Goal: Navigation & Orientation: Go to known website

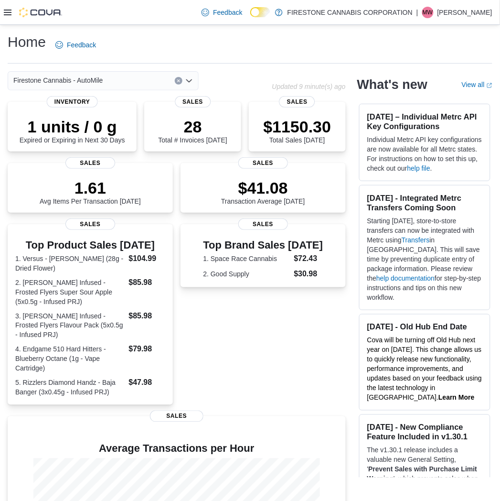
click at [11, 12] on icon at bounding box center [8, 13] width 8 height 6
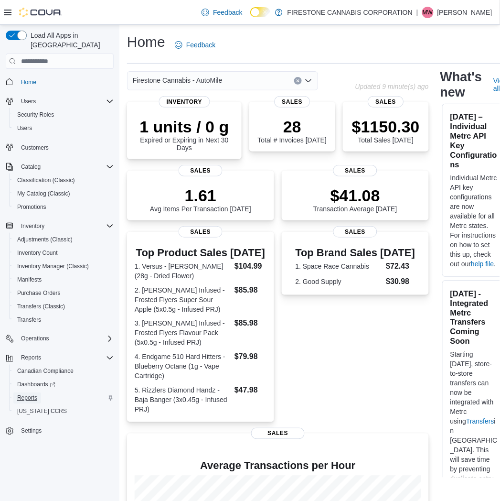
click at [32, 394] on span "Reports" at bounding box center [27, 398] width 20 height 8
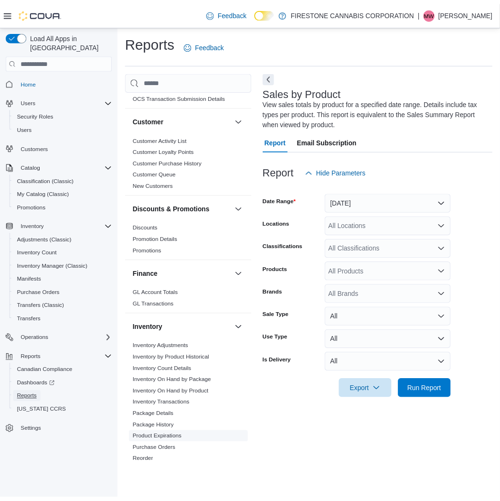
scroll to position [159, 0]
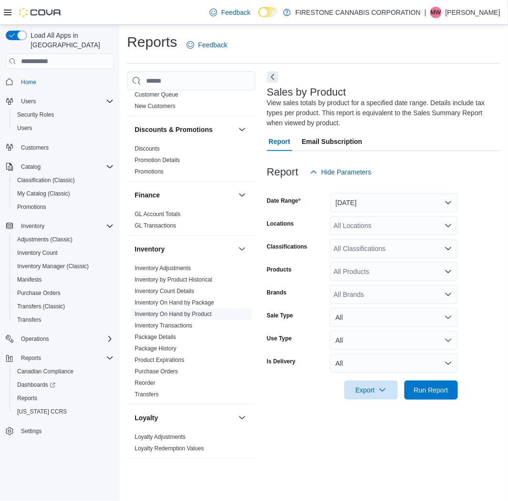
click at [177, 316] on link "Inventory On Hand by Product" at bounding box center [173, 314] width 77 height 7
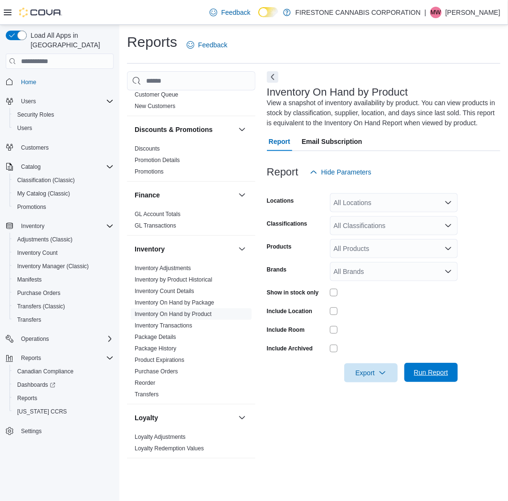
click at [426, 369] on span "Run Report" at bounding box center [431, 373] width 34 height 10
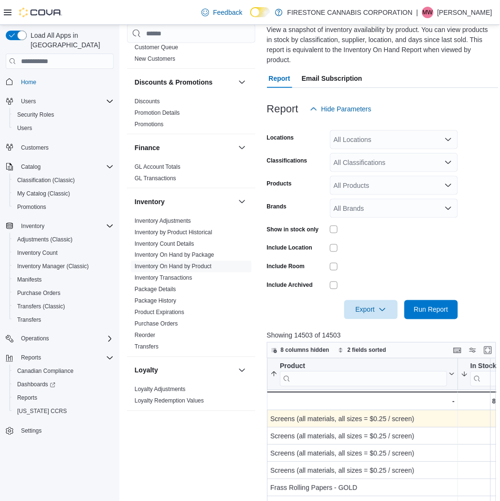
scroll to position [159, 0]
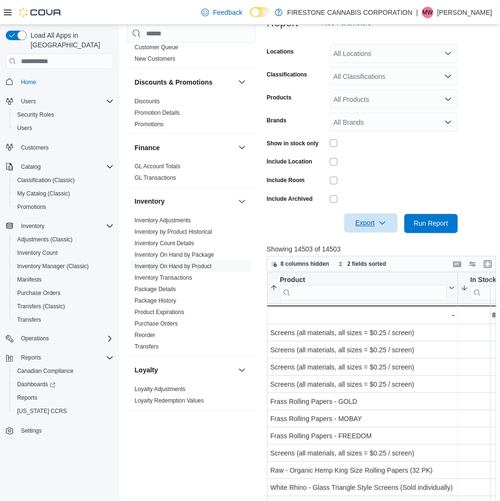
click at [364, 214] on span "Export" at bounding box center [371, 223] width 42 height 19
click at [358, 233] on span "Export to Excel" at bounding box center [372, 233] width 43 height 8
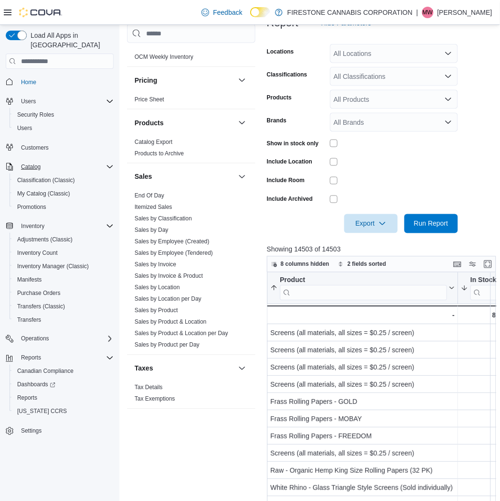
drag, startPoint x: 160, startPoint y: 313, endPoint x: 15, endPoint y: 151, distance: 217.3
click at [160, 313] on link "Sales by Product" at bounding box center [156, 310] width 43 height 7
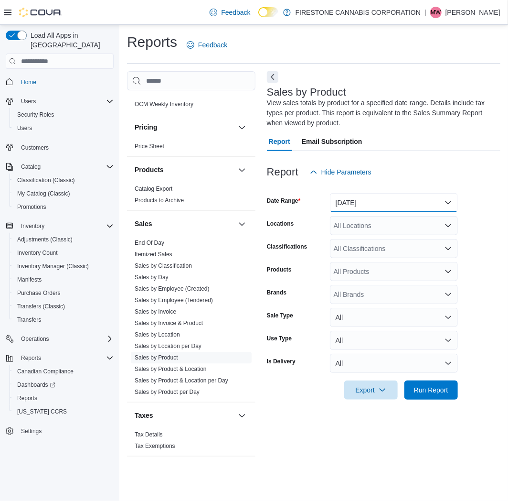
click at [394, 204] on button "[DATE]" at bounding box center [394, 202] width 128 height 19
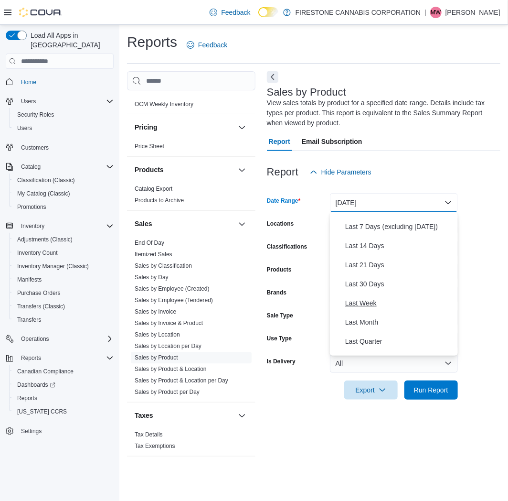
scroll to position [53, 0]
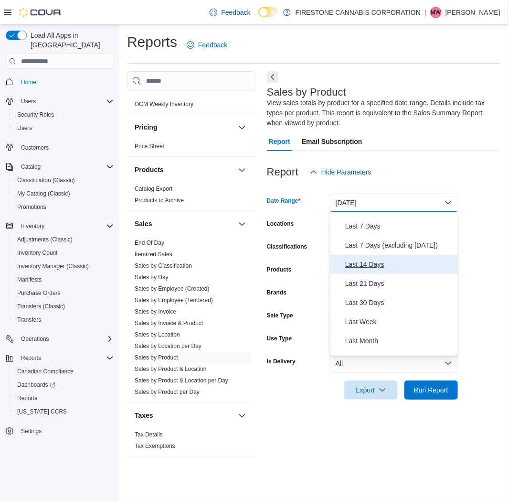
click at [359, 260] on span "Last 14 Days" at bounding box center [400, 264] width 109 height 11
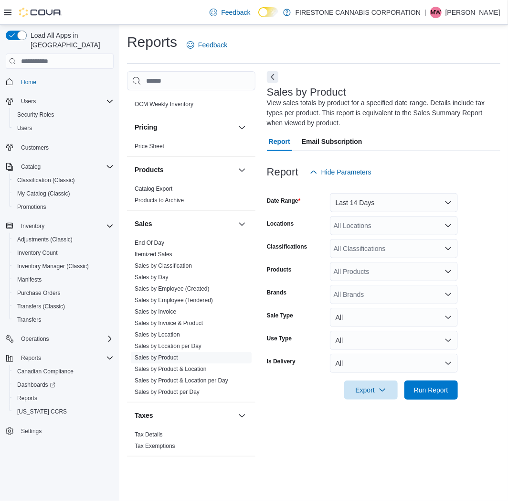
click at [436, 160] on div at bounding box center [384, 156] width 234 height 11
drag, startPoint x: 365, startPoint y: 219, endPoint x: 368, endPoint y: 224, distance: 5.6
click at [365, 220] on div "All Locations" at bounding box center [394, 225] width 128 height 19
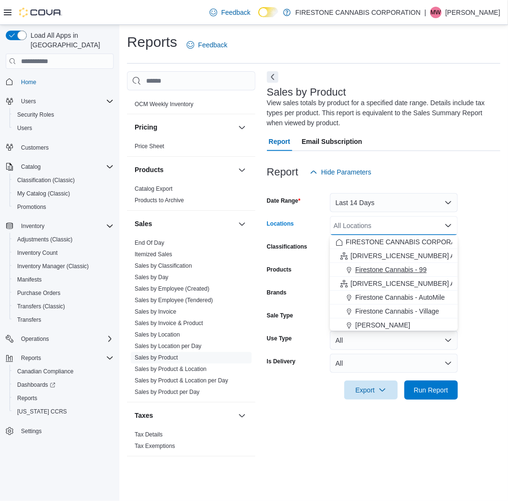
click at [385, 270] on span "Firestone Cannabis - 99" at bounding box center [391, 270] width 71 height 10
click at [304, 257] on div "Classifications" at bounding box center [296, 248] width 59 height 19
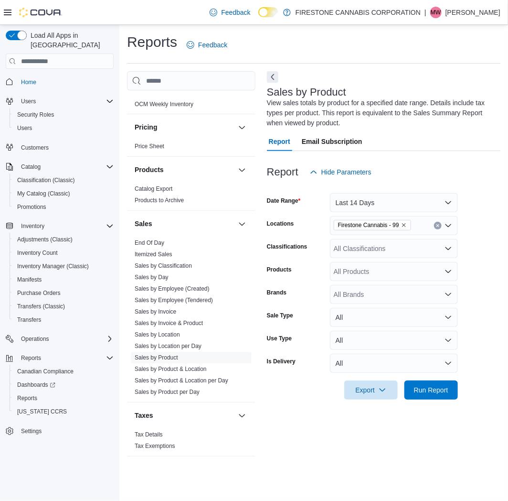
click at [368, 243] on div "All Classifications" at bounding box center [394, 248] width 128 height 19
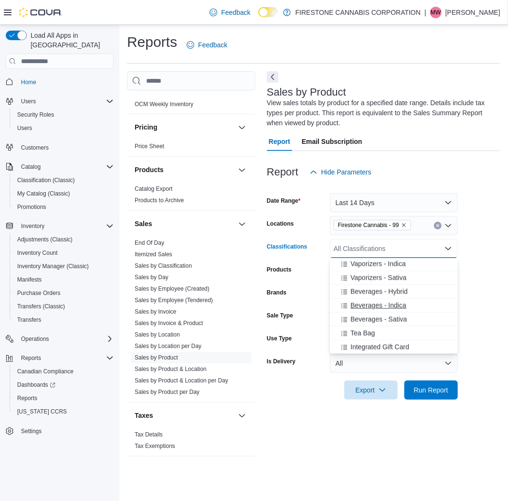
click at [359, 303] on span "Beverages - Indica" at bounding box center [379, 306] width 56 height 10
drag, startPoint x: 359, startPoint y: 303, endPoint x: 374, endPoint y: 311, distance: 16.2
click at [360, 303] on span "Beverages - Hybrid" at bounding box center [379, 305] width 57 height 10
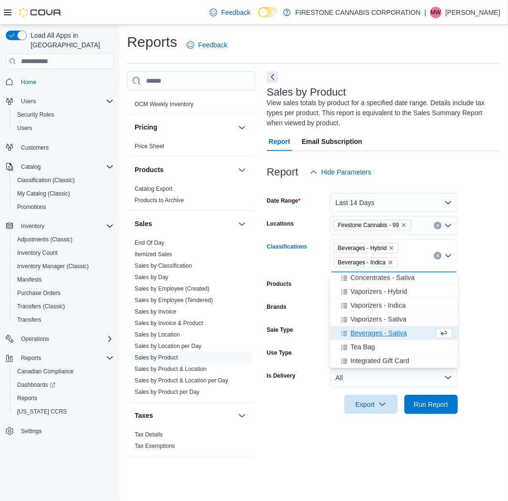
click at [369, 332] on span "Beverages - Sativa" at bounding box center [379, 333] width 56 height 10
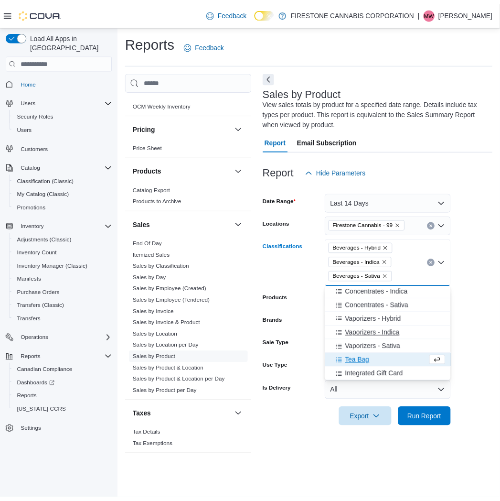
scroll to position [431, 0]
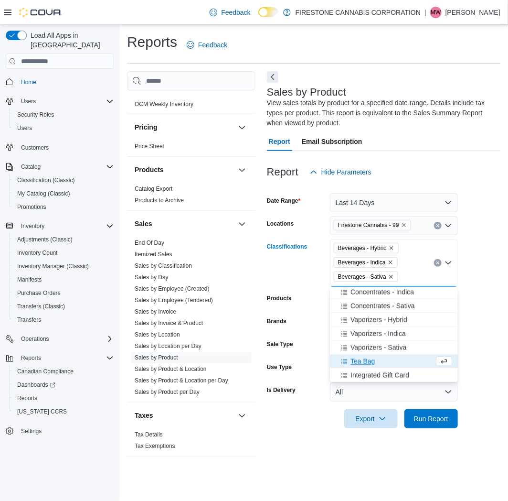
click at [471, 317] on form "Date Range Last 14 Days Locations [GEOGRAPHIC_DATA] Cannabis - 99 Classificatio…" at bounding box center [384, 305] width 234 height 247
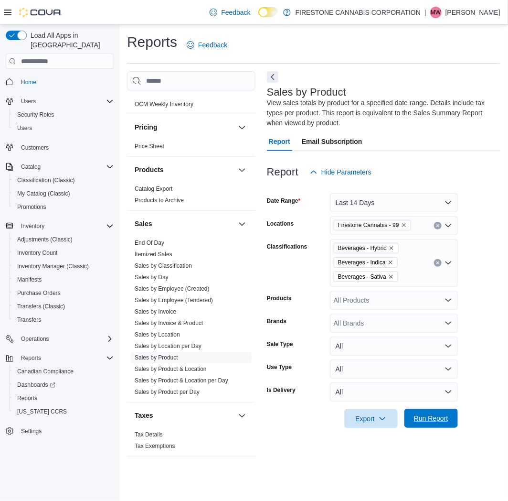
click at [420, 418] on span "Run Report" at bounding box center [431, 418] width 34 height 10
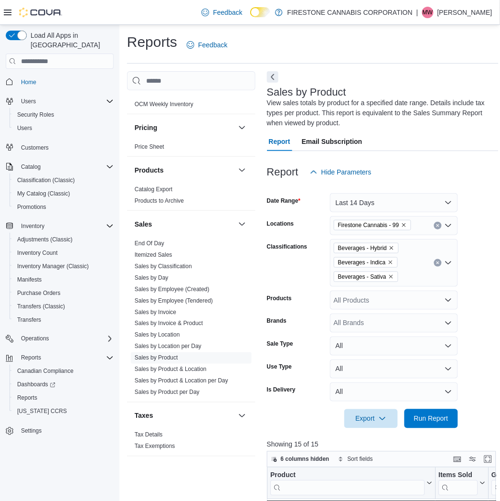
drag, startPoint x: 274, startPoint y: 76, endPoint x: 236, endPoint y: 65, distance: 39.1
click at [274, 76] on button "Next" at bounding box center [272, 76] width 11 height 11
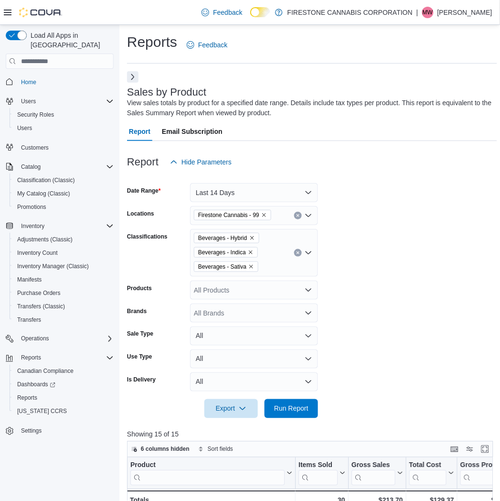
click at [395, 302] on form "Date Range Last 14 Days Locations Firestone Cannabis - 99 Classifications Bever…" at bounding box center [312, 295] width 370 height 247
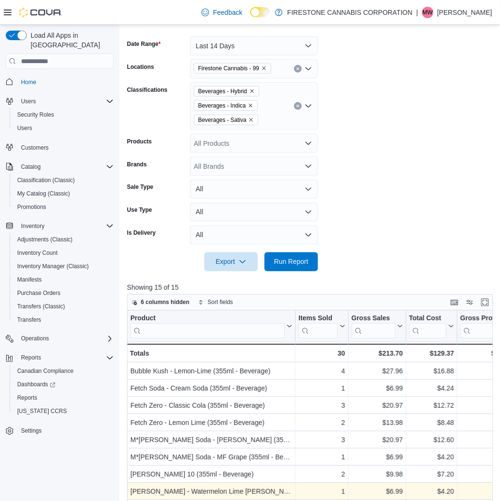
scroll to position [348, 0]
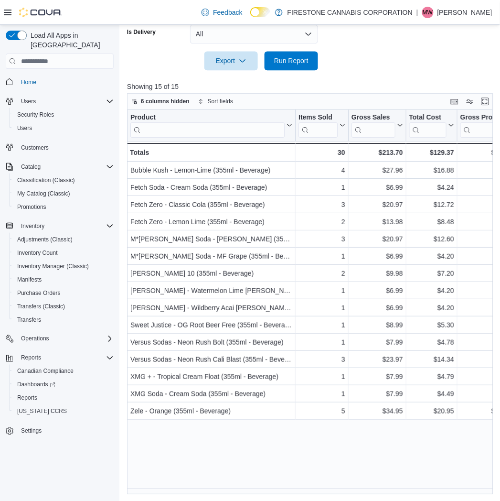
click at [281, 449] on div "Product Click to view column header actions Items Sold Click to view column hea…" at bounding box center [312, 301] width 370 height 385
click at [401, 49] on div at bounding box center [312, 47] width 370 height 8
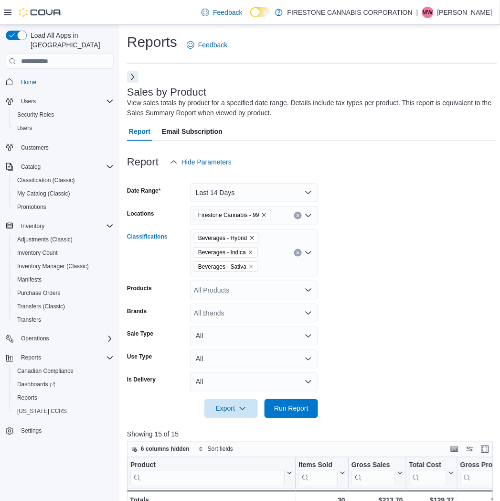
click at [299, 252] on icon "Clear input" at bounding box center [298, 253] width 2 height 2
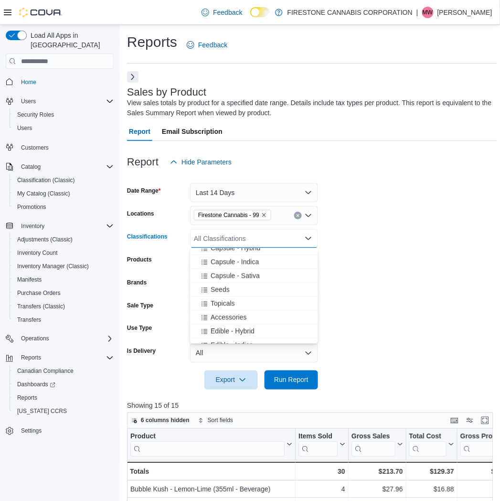
scroll to position [265, 0]
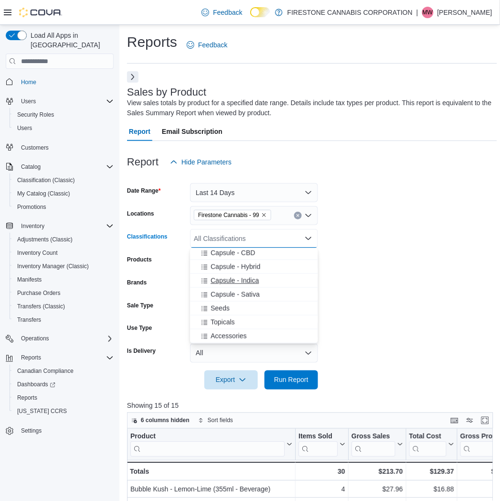
click at [224, 276] on span "Capsule - Indica" at bounding box center [235, 281] width 48 height 10
click at [224, 276] on span "Capsule - Sativa" at bounding box center [235, 281] width 49 height 10
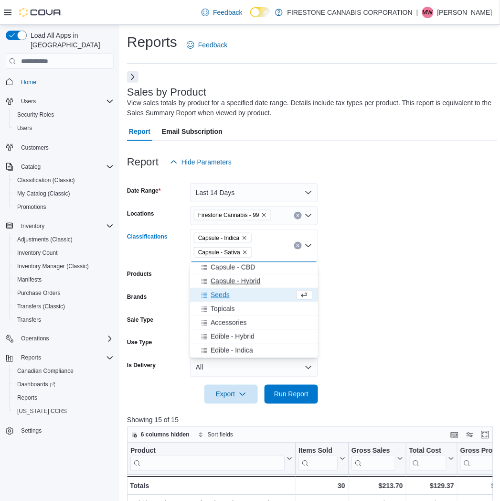
click at [226, 282] on span "Capsule - Hybrid" at bounding box center [236, 281] width 50 height 10
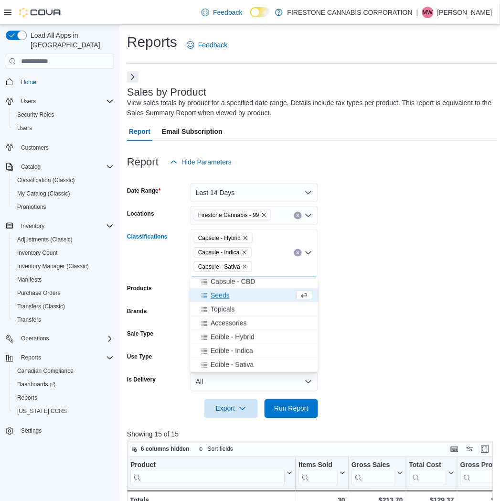
click at [226, 282] on span "Capsule - CBD" at bounding box center [233, 282] width 44 height 10
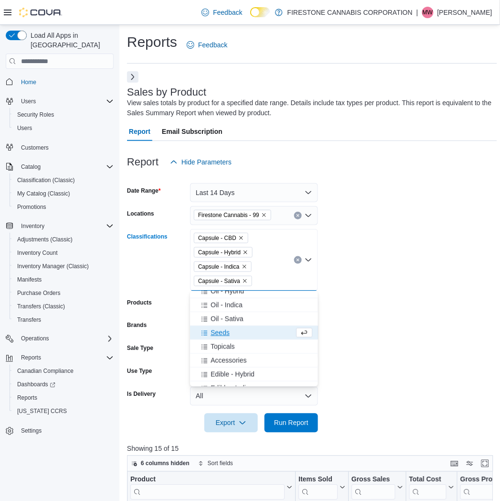
scroll to position [210, 0]
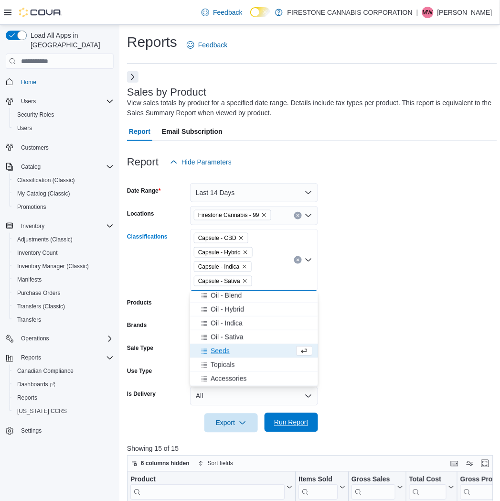
click at [279, 425] on span "Run Report" at bounding box center [291, 423] width 34 height 10
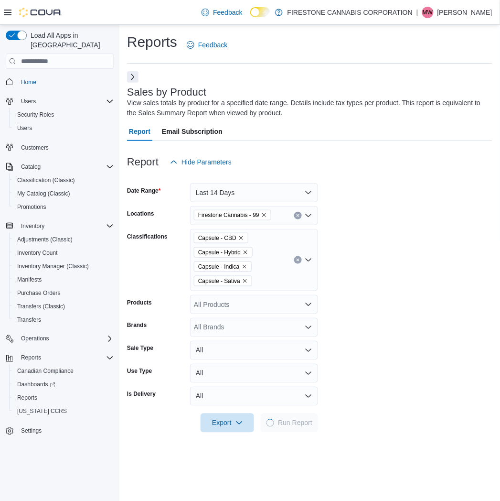
click at [384, 298] on form "Date Range Last 14 Days Locations Firestone Cannabis - 99 Classifications Capsu…" at bounding box center [310, 302] width 366 height 261
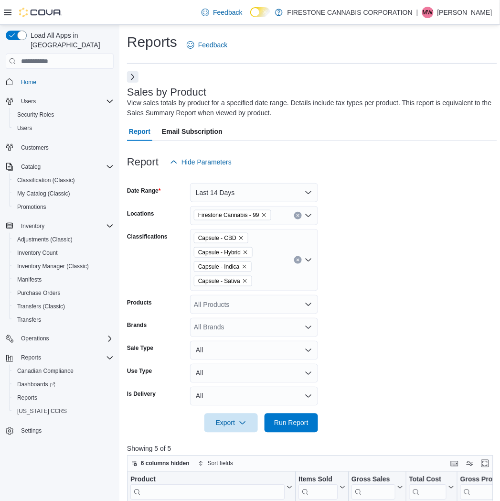
scroll to position [265, 0]
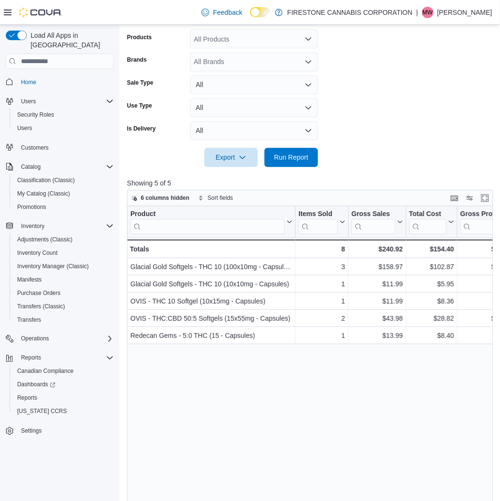
click at [403, 137] on form "Date Range Last 14 Days Locations Firestone Cannabis - 99 Classifications Capsu…" at bounding box center [312, 36] width 370 height 261
click at [400, 119] on form "Date Range Last 14 Days Locations Firestone Cannabis - 99 Classifications Capsu…" at bounding box center [312, 36] width 370 height 261
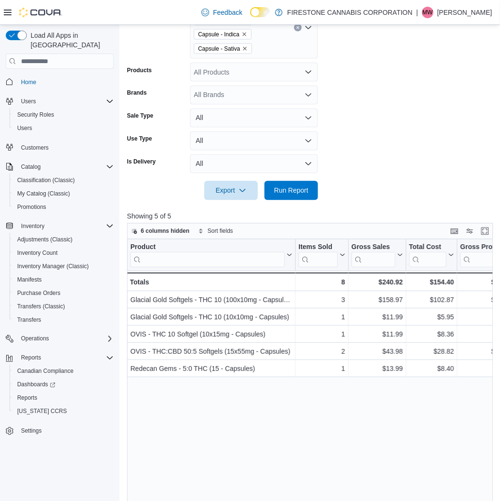
scroll to position [159, 0]
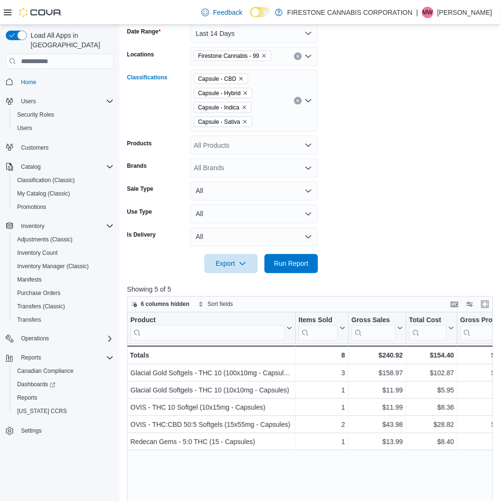
click at [299, 98] on button "Clear input" at bounding box center [298, 101] width 8 height 8
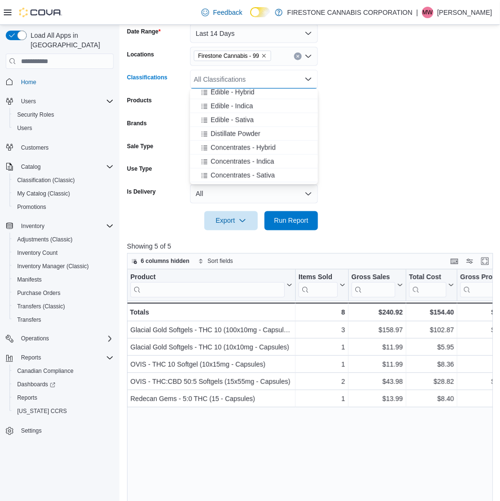
scroll to position [371, 0]
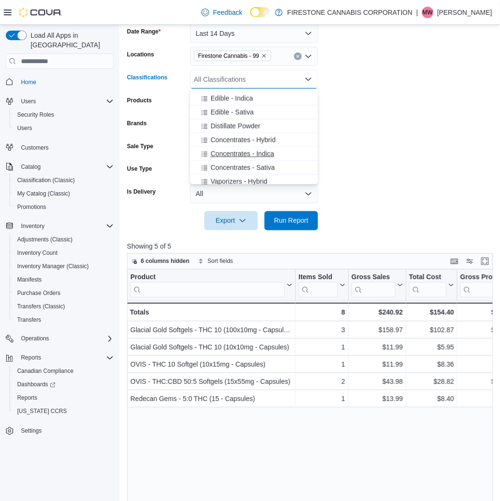
click at [230, 153] on span "Concentrates - Indica" at bounding box center [243, 154] width 64 height 10
click at [230, 153] on span "Concentrates - Sativa" at bounding box center [243, 154] width 65 height 10
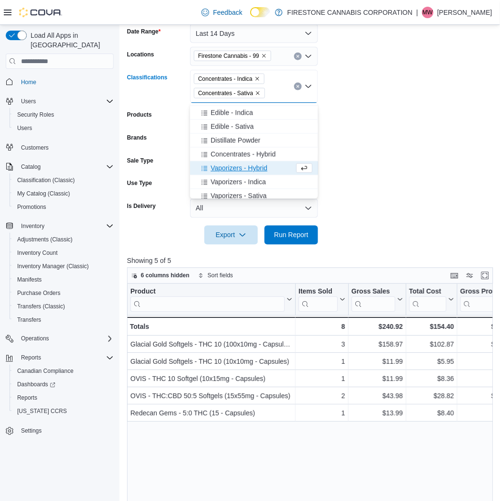
click at [230, 153] on span "Concentrates - Hybrid" at bounding box center [243, 155] width 65 height 10
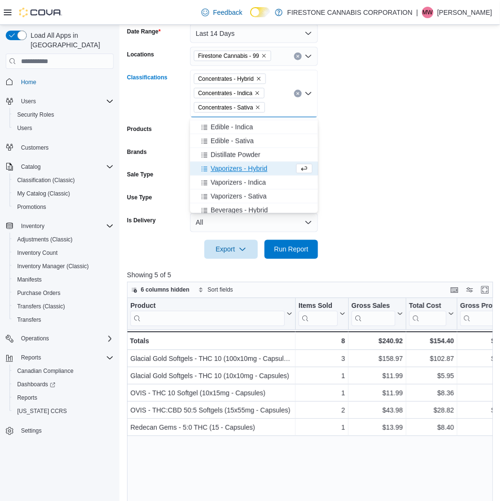
click at [410, 193] on form "Date Range Last 14 Days Locations Firestone Cannabis - 99 Classifications Conce…" at bounding box center [312, 135] width 370 height 247
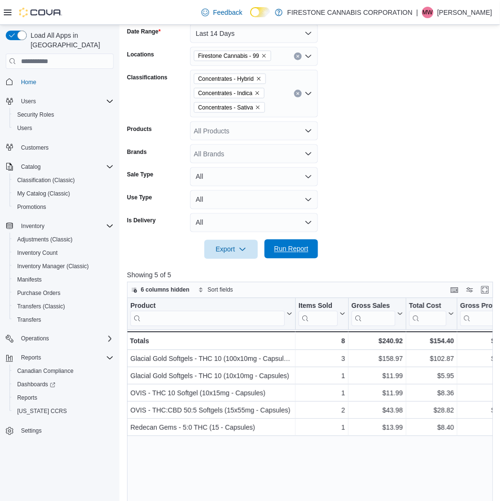
click at [292, 248] on span "Run Report" at bounding box center [291, 249] width 34 height 10
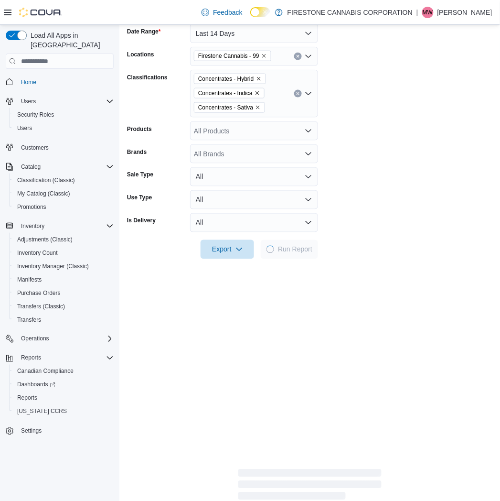
click at [437, 203] on form "Date Range Last 14 Days Locations Firestone Cannabis - 99 Classifications Conce…" at bounding box center [310, 135] width 366 height 247
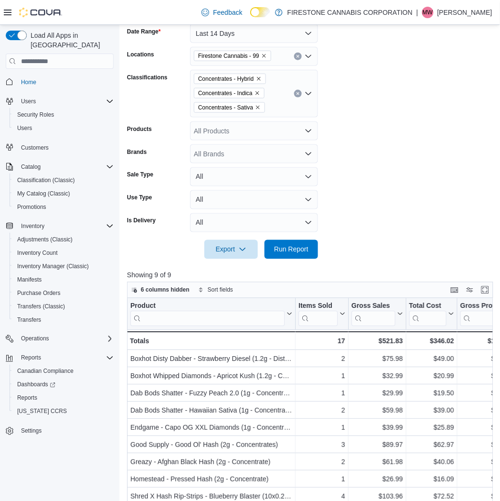
drag, startPoint x: 405, startPoint y: 119, endPoint x: 395, endPoint y: 108, distance: 15.2
click at [404, 116] on form "Date Range Last 14 Days Locations Firestone Cannabis - 99 Classifications Conce…" at bounding box center [312, 135] width 370 height 247
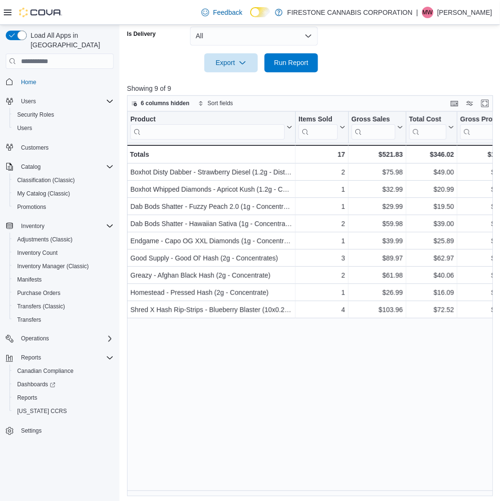
scroll to position [348, 0]
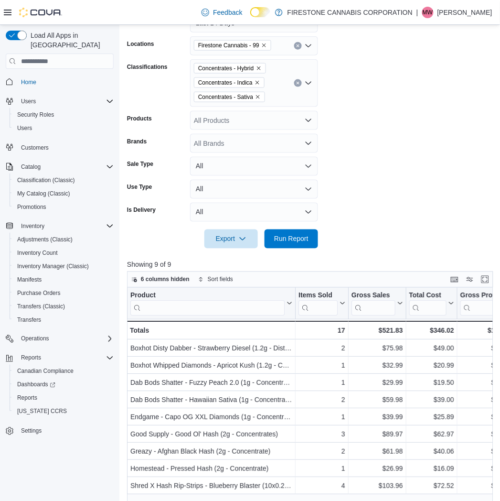
scroll to position [83, 0]
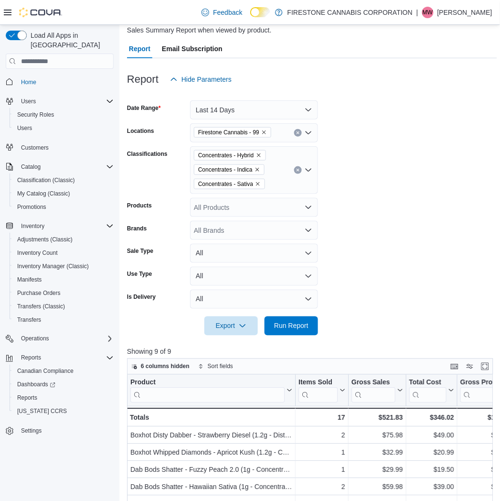
click at [297, 170] on icon "Clear input" at bounding box center [298, 170] width 4 height 4
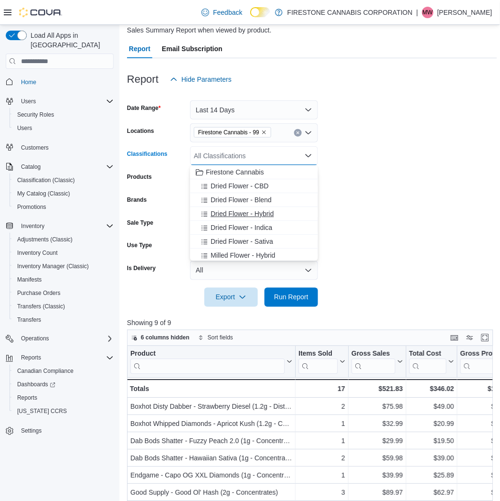
click at [226, 216] on span "Dried Flower - Hybrid" at bounding box center [242, 214] width 63 height 10
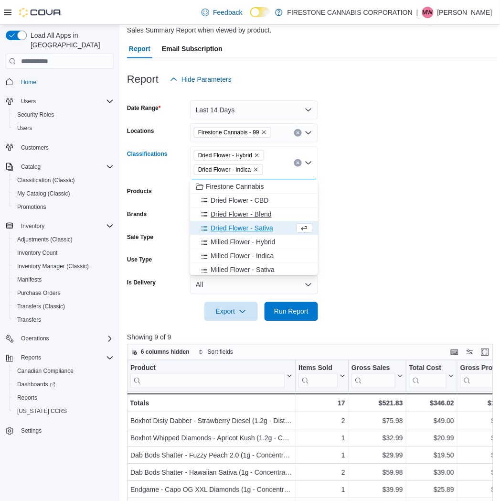
click at [226, 217] on span "Dried Flower - Blend" at bounding box center [241, 214] width 61 height 10
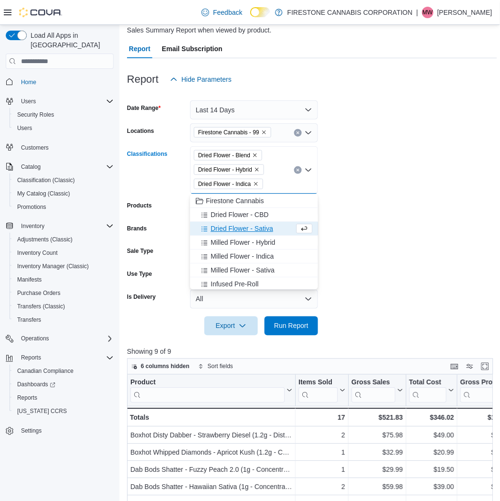
click at [227, 226] on span "Dried Flower - Sativa" at bounding box center [242, 229] width 63 height 10
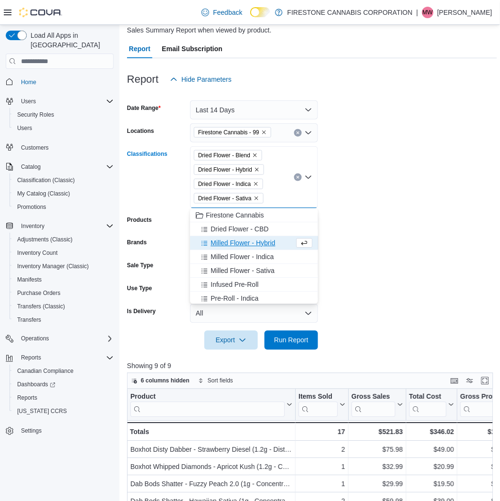
click at [227, 226] on span "Dried Flower - CBD" at bounding box center [240, 229] width 58 height 10
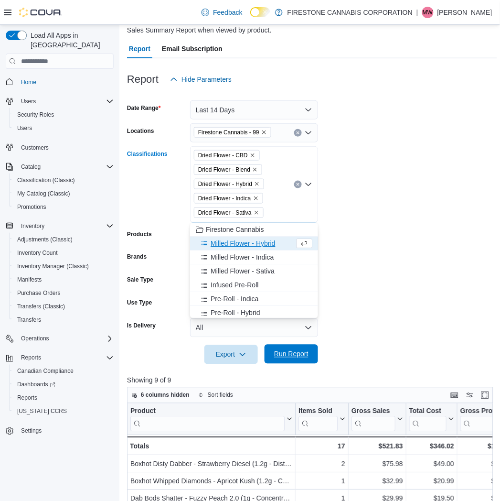
click at [283, 349] on span "Run Report" at bounding box center [291, 354] width 42 height 19
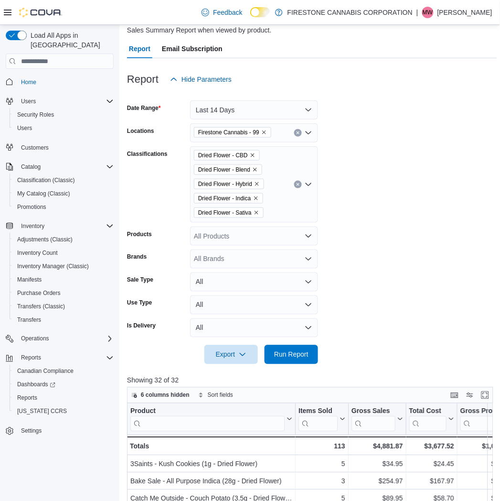
click at [421, 226] on form "Date Range Last 14 Days Locations Firestone Cannabis - 99 Classifications Dried…" at bounding box center [312, 226] width 370 height 275
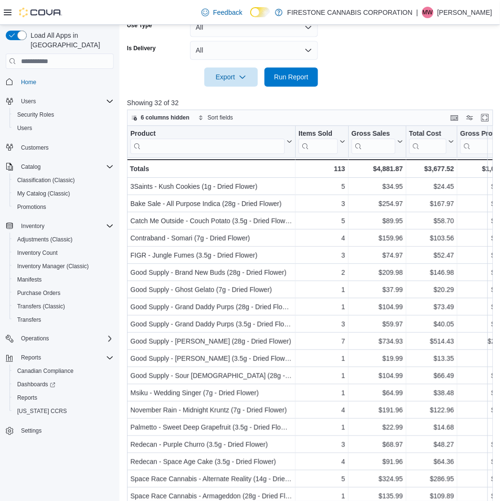
scroll to position [377, 0]
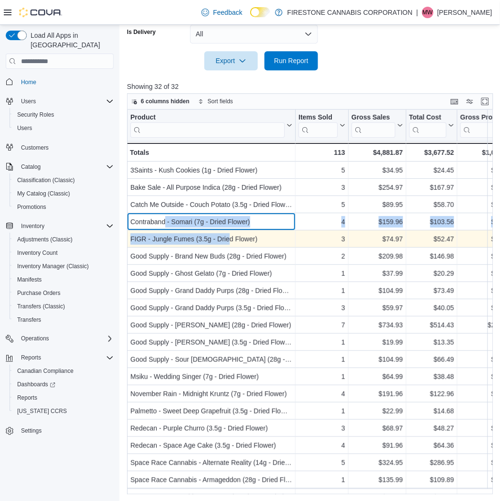
drag, startPoint x: 163, startPoint y: 226, endPoint x: 276, endPoint y: 241, distance: 113.8
click at [231, 231] on div "Product Click to view column header actions Items Sold Click to view column hea…" at bounding box center [495, 410] width 737 height 603
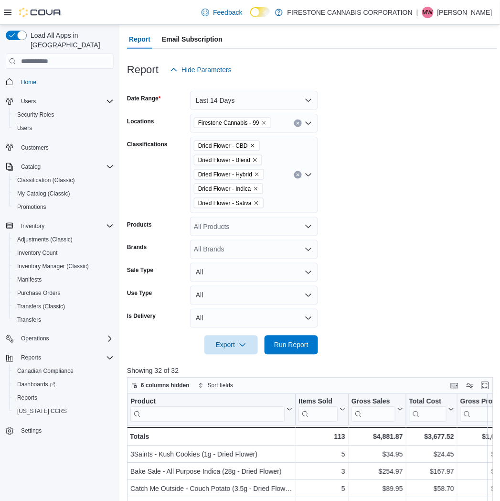
scroll to position [0, 0]
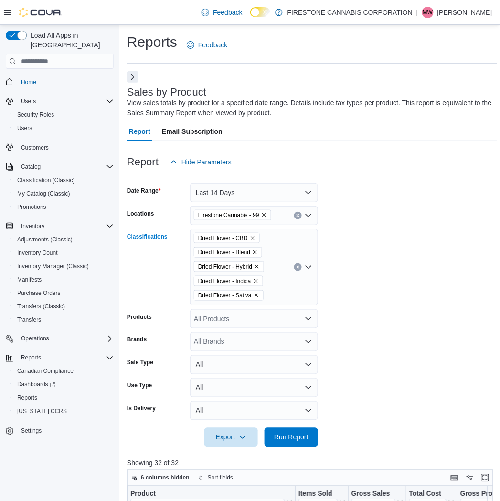
click at [296, 265] on icon "Clear input" at bounding box center [298, 267] width 4 height 4
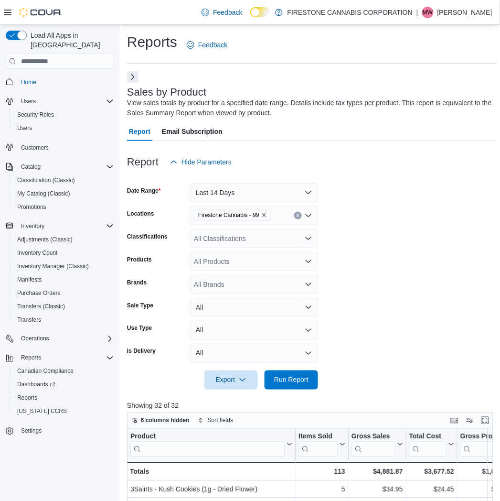
click at [465, 245] on form "Date Range Last 14 Days Locations Firestone Cannabis - 99 Classifications All C…" at bounding box center [312, 281] width 370 height 218
click at [238, 239] on div "All Classifications" at bounding box center [254, 238] width 128 height 19
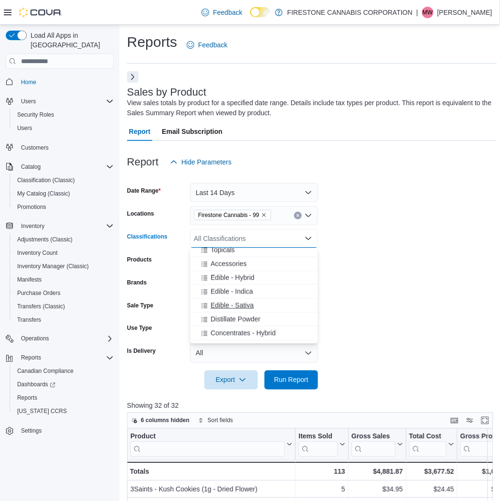
scroll to position [318, 0]
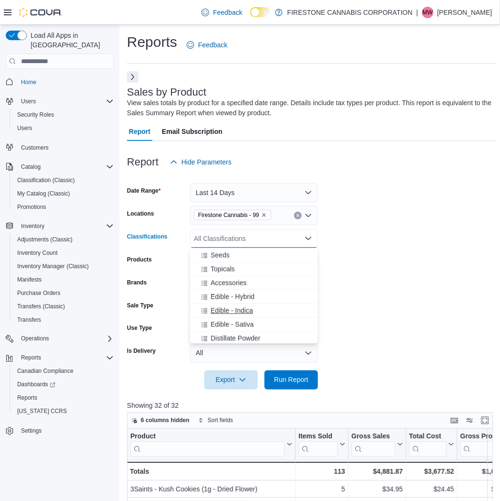
click at [212, 306] on span "Edible - Indica" at bounding box center [232, 311] width 43 height 10
click at [222, 307] on span "Edible - Sativa" at bounding box center [232, 311] width 43 height 10
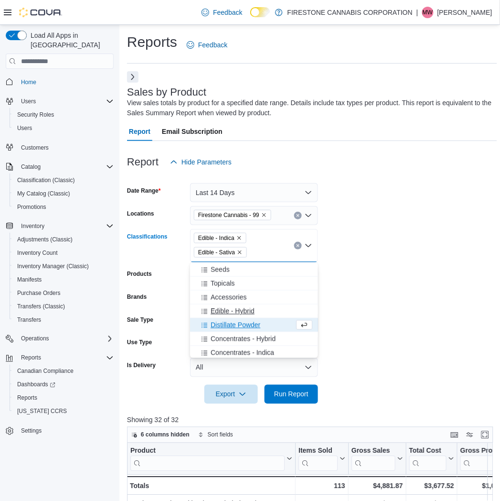
click at [223, 307] on span "Edible - Hybrid" at bounding box center [233, 311] width 44 height 10
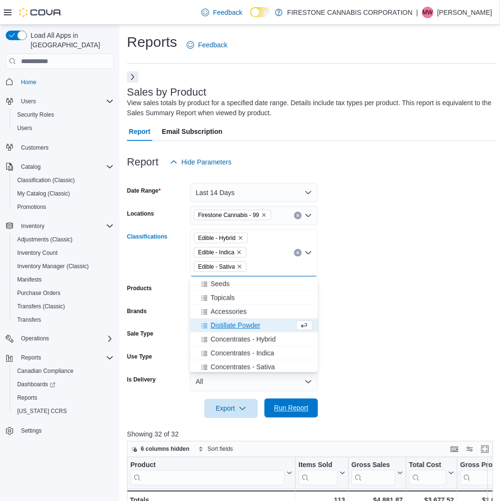
click at [289, 409] on span "Run Report" at bounding box center [291, 408] width 34 height 10
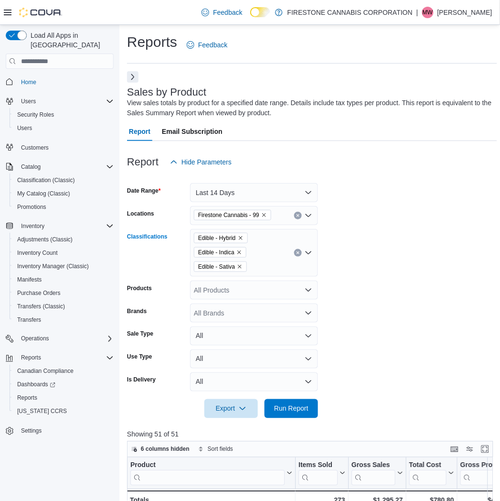
click at [313, 276] on div "Edible - Hybrid Edible - Indica Edible - Sativa" at bounding box center [254, 253] width 128 height 48
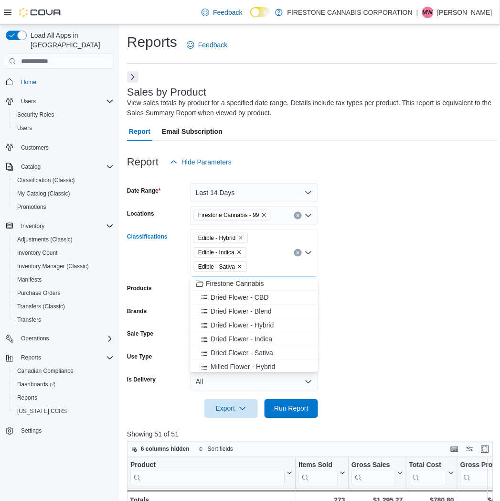
click at [376, 260] on form "Date Range Last 14 Days Locations Firestone Cannabis - 99 Classifications Edibl…" at bounding box center [312, 295] width 370 height 247
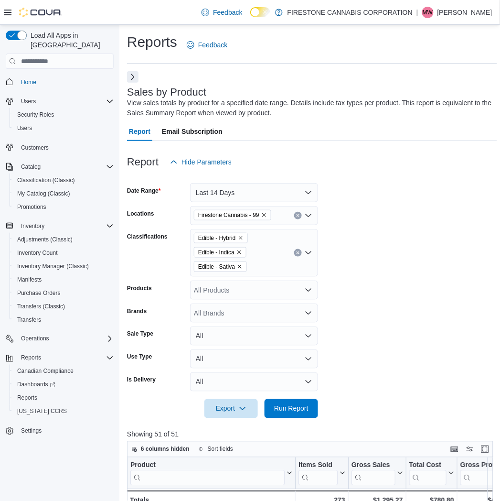
drag, startPoint x: 463, startPoint y: 234, endPoint x: 440, endPoint y: 230, distance: 22.9
click at [463, 234] on form "Date Range Last 14 Days Locations Firestone Cannabis - 99 Classifications Edibl…" at bounding box center [312, 295] width 370 height 247
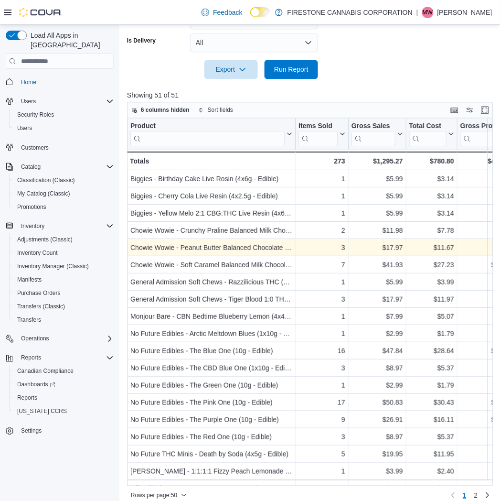
scroll to position [348, 0]
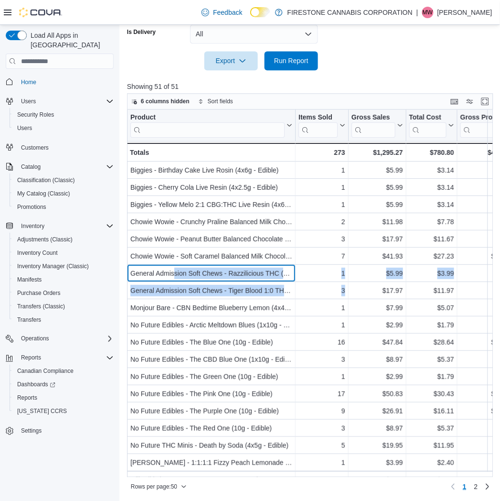
drag, startPoint x: 175, startPoint y: 272, endPoint x: 495, endPoint y: 290, distance: 319.7
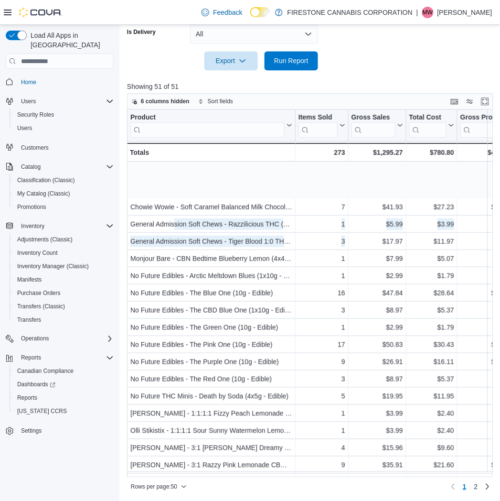
scroll to position [106, 0]
